Goal: Task Accomplishment & Management: Use online tool/utility

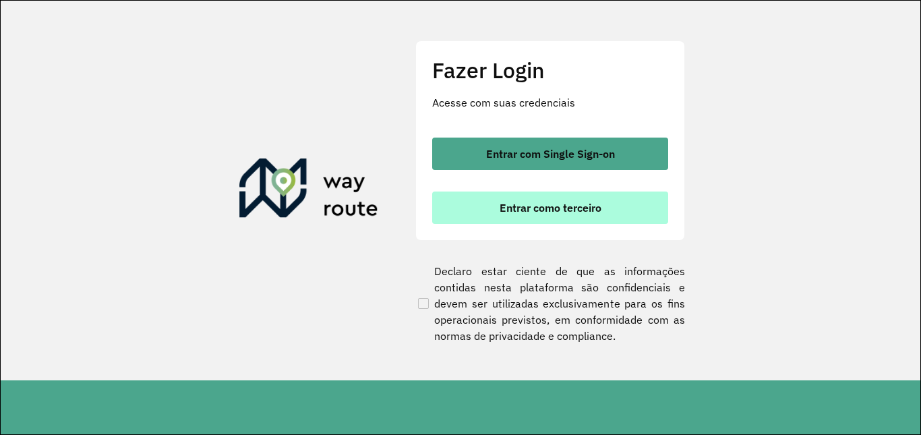
click at [582, 213] on span "Entrar como terceiro" at bounding box center [551, 207] width 102 height 11
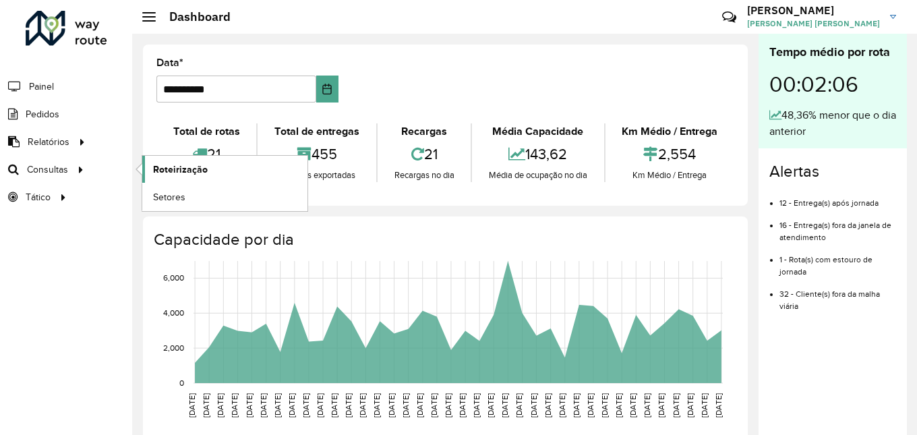
click at [186, 175] on span "Roteirização" at bounding box center [180, 170] width 55 height 14
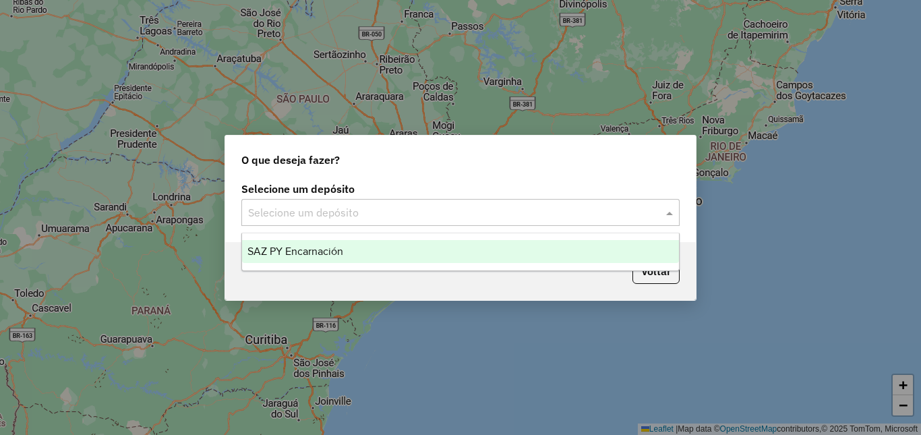
click at [388, 216] on input "text" at bounding box center [447, 213] width 398 height 16
click at [314, 250] on span "SAZ PY Encarnación" at bounding box center [295, 250] width 96 height 11
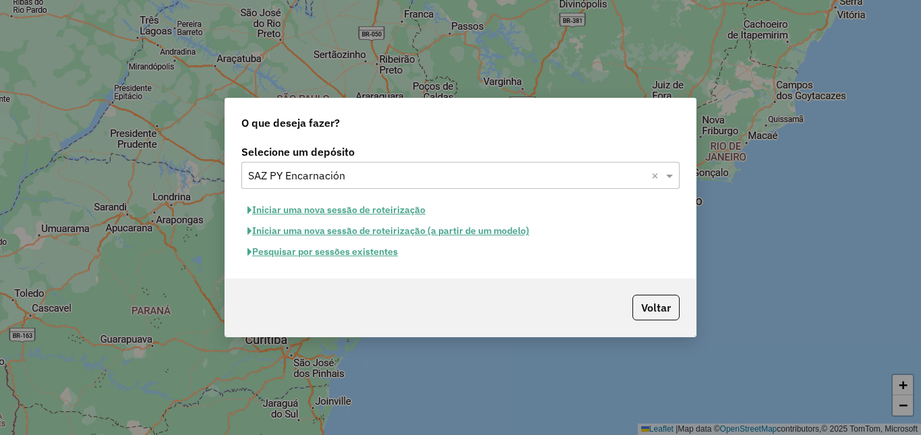
click at [333, 254] on button "Pesquisar por sessões existentes" at bounding box center [322, 251] width 163 height 21
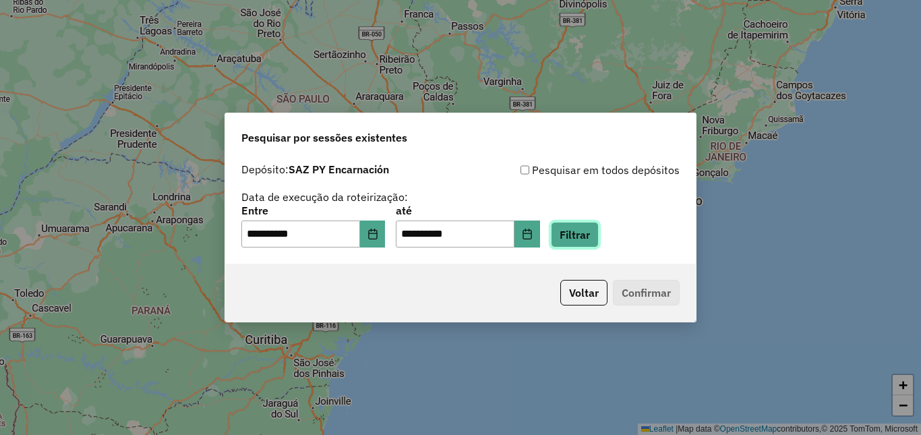
click at [589, 237] on button "Filtrar" at bounding box center [575, 235] width 48 height 26
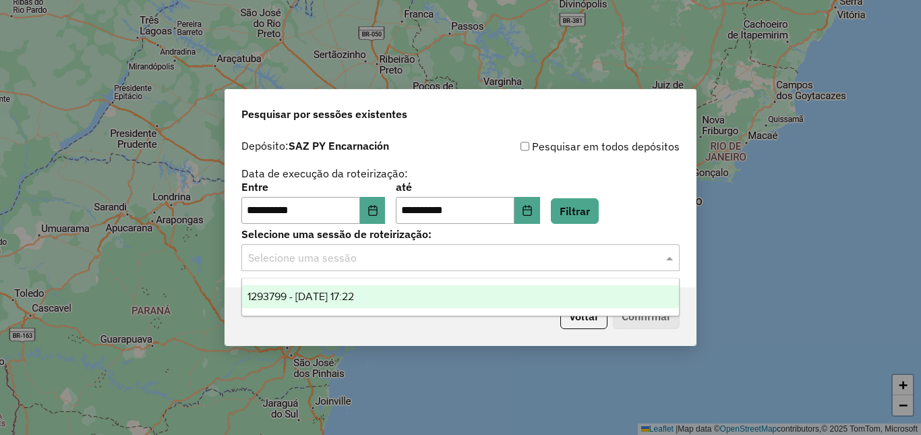
click at [328, 262] on input "text" at bounding box center [447, 258] width 398 height 16
click at [343, 296] on span "1293799 - 14/10/2025 17:22" at bounding box center [300, 296] width 107 height 11
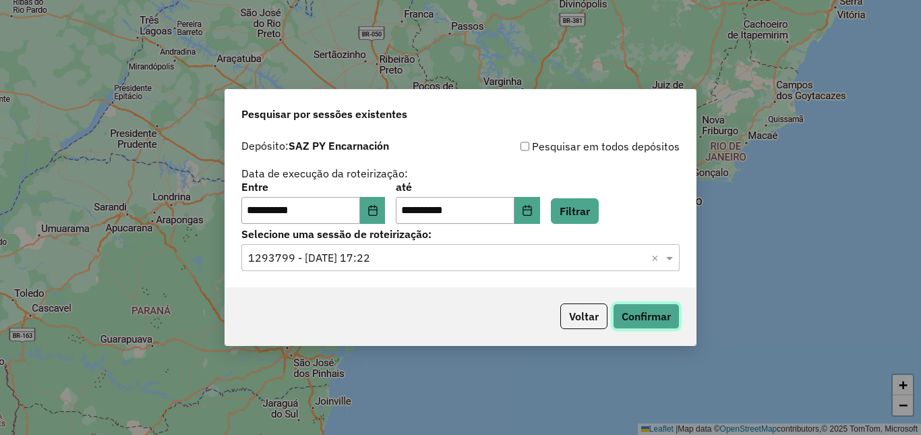
click at [661, 318] on button "Confirmar" at bounding box center [646, 316] width 67 height 26
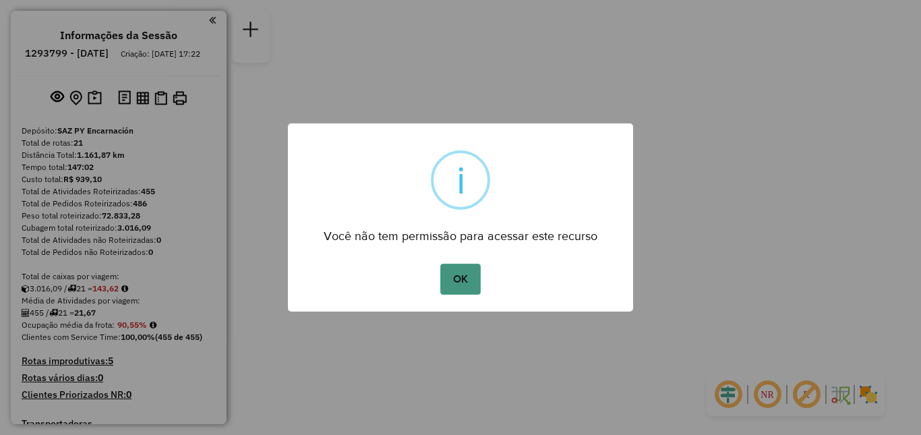
click at [464, 287] on button "OK" at bounding box center [460, 279] width 40 height 31
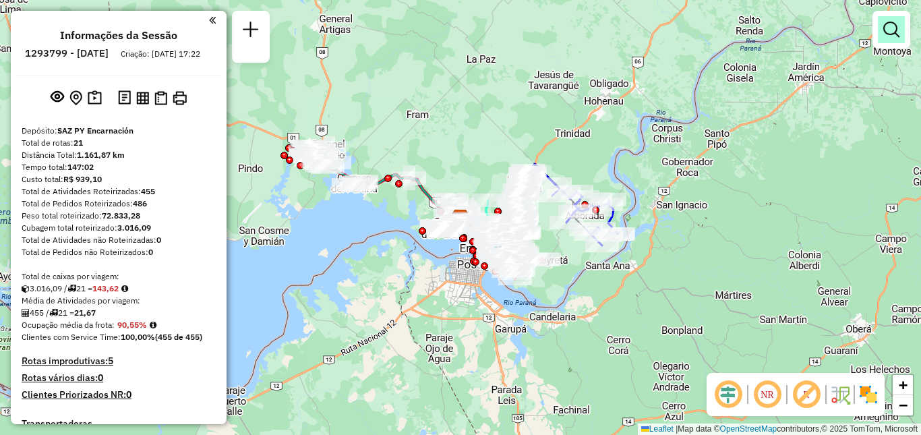
click at [892, 34] on em at bounding box center [891, 30] width 16 height 16
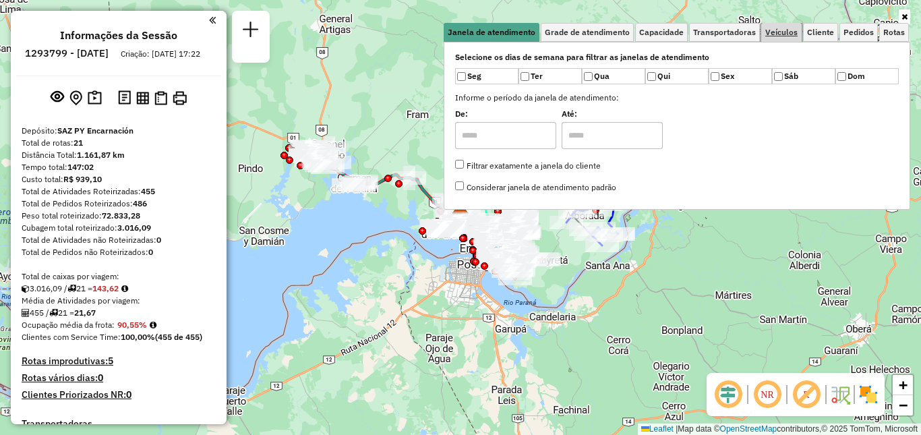
click at [790, 39] on link "Veículos" at bounding box center [781, 32] width 40 height 19
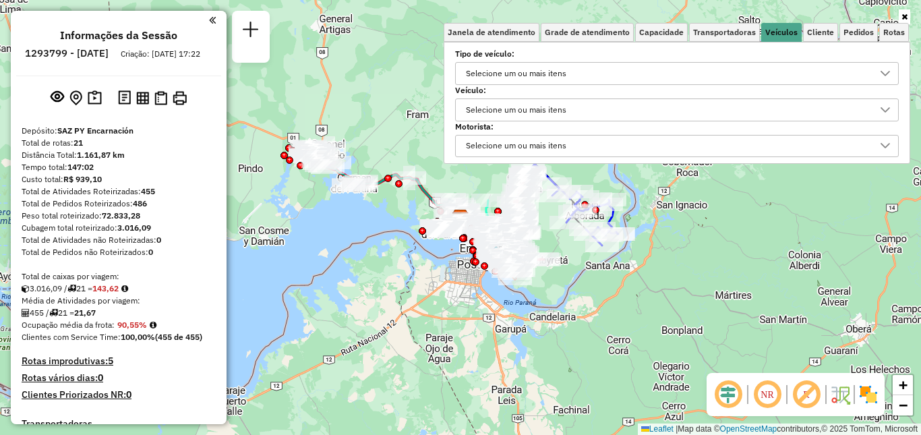
click at [686, 69] on div "Selecione um ou mais itens" at bounding box center [666, 74] width 411 height 22
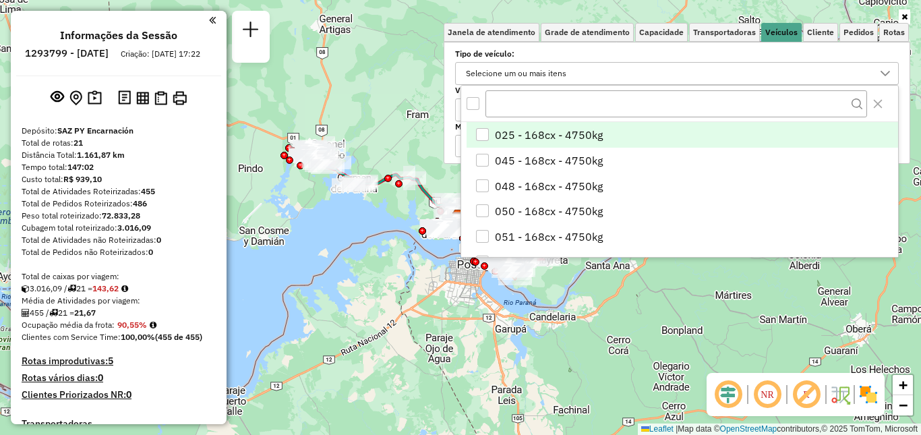
scroll to position [8, 47]
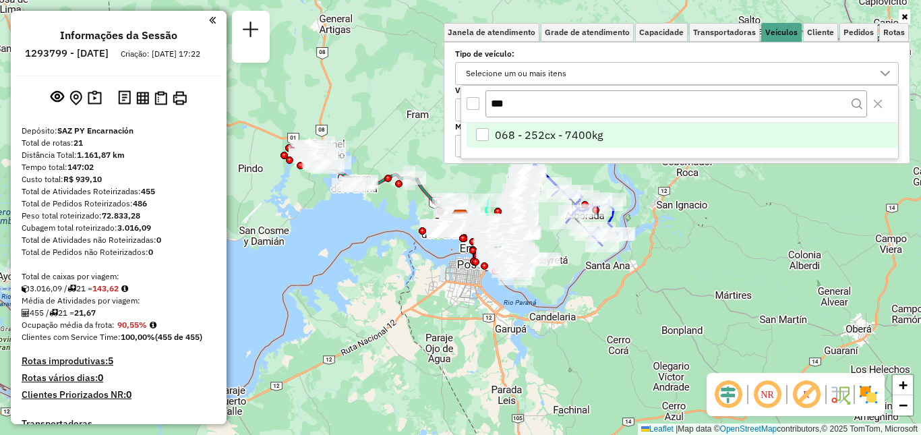
type input "***"
click at [599, 135] on span "068 - 252cx - 7400kg" at bounding box center [549, 135] width 108 height 16
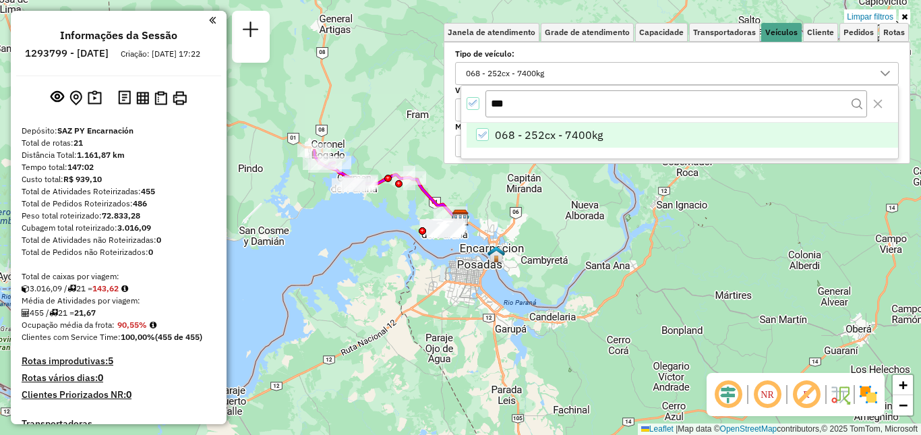
click at [438, 311] on div "Limpar filtros Janela de atendimento Grade de atendimento Capacidade Transporta…" at bounding box center [460, 217] width 921 height 435
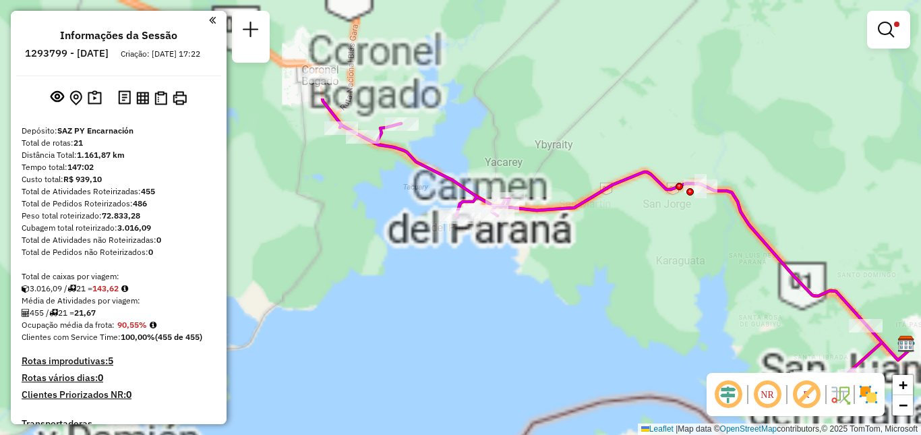
drag, startPoint x: 312, startPoint y: 175, endPoint x: 421, endPoint y: 316, distance: 178.4
click at [421, 316] on div "Limpar filtros Janela de atendimento Grade de atendimento Capacidade Transporta…" at bounding box center [460, 217] width 921 height 435
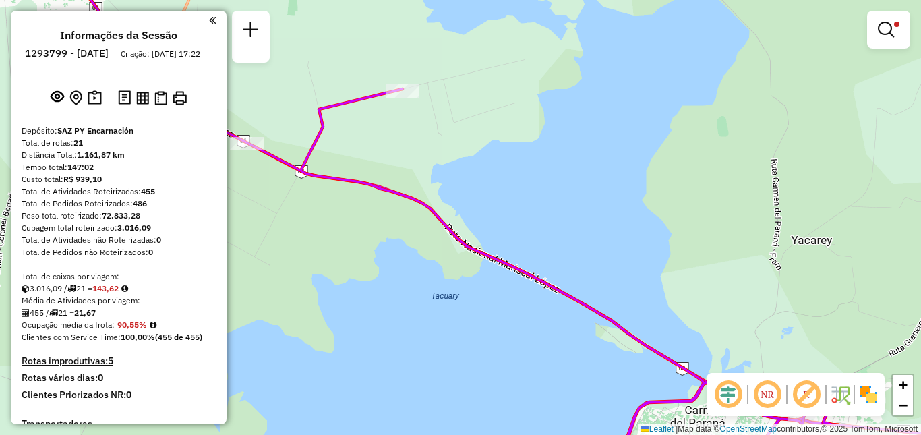
click at [473, 167] on div "Rota 15 - Placa AACZ296 0000038955 - DESPENSA ALVARENGA Limpar filtros Janela d…" at bounding box center [460, 217] width 921 height 435
